Goal: Information Seeking & Learning: Check status

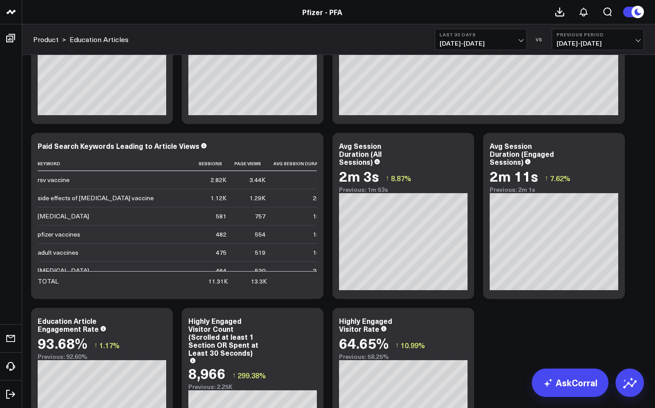
scroll to position [104, 0]
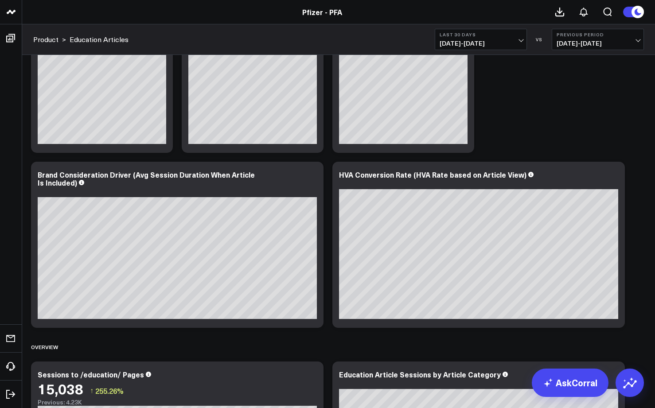
click at [471, 42] on span "[DATE] - [DATE]" at bounding box center [481, 43] width 82 height 7
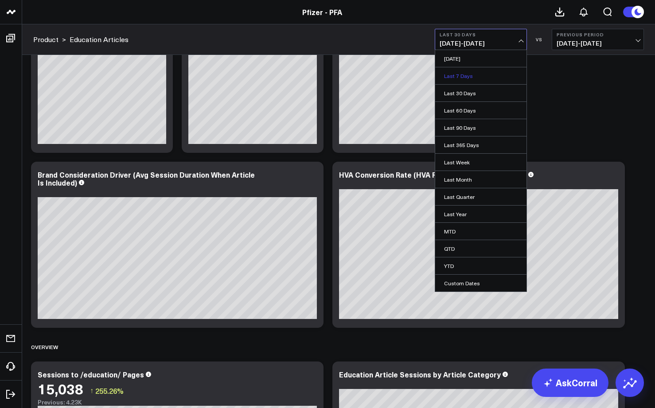
click at [457, 78] on link "Last 7 Days" at bounding box center [480, 75] width 91 height 17
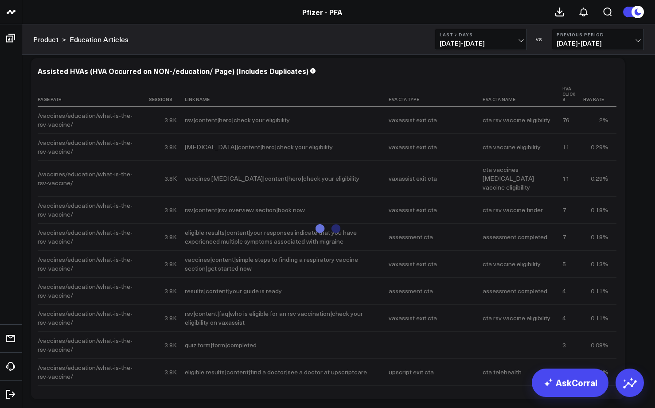
scroll to position [2195, 0]
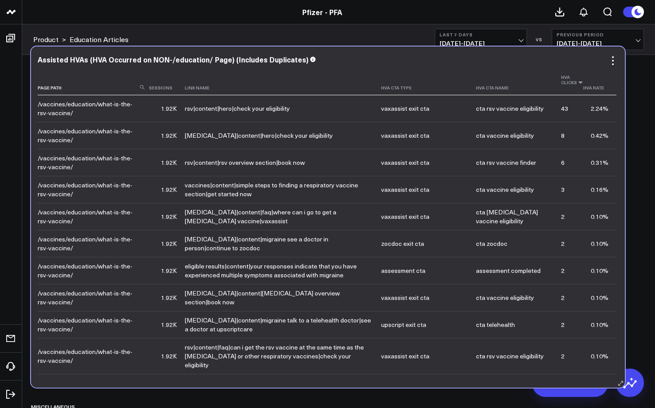
click at [577, 82] on icon at bounding box center [580, 82] width 7 height 5
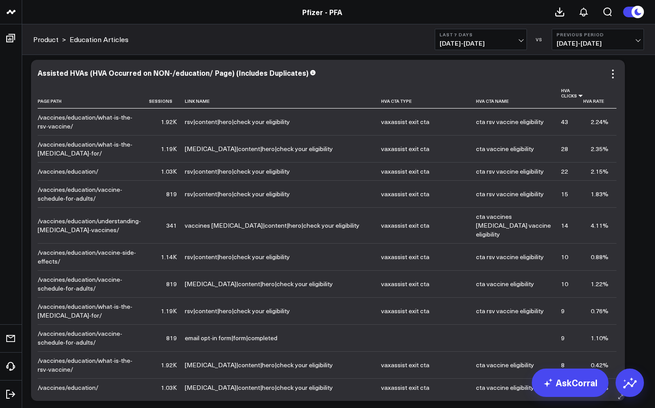
scroll to position [111, 0]
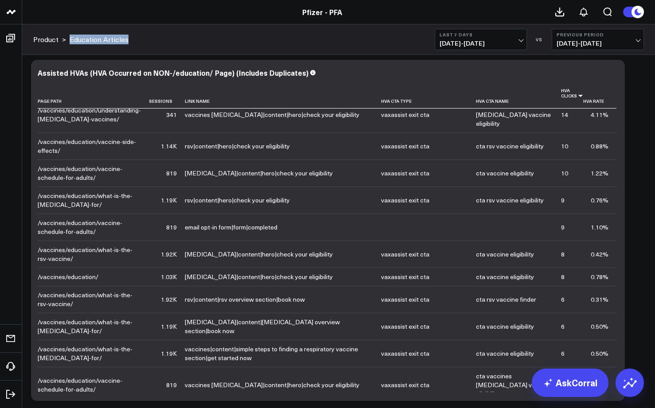
drag, startPoint x: 136, startPoint y: 39, endPoint x: 71, endPoint y: 39, distance: 64.7
click at [71, 39] on div "Product > Education Articles Last 7 Days [DATE] - [DATE] VS Previous Period [DA…" at bounding box center [338, 39] width 633 height 31
copy link "Education Articles"
